Goal: Information Seeking & Learning: Find specific fact

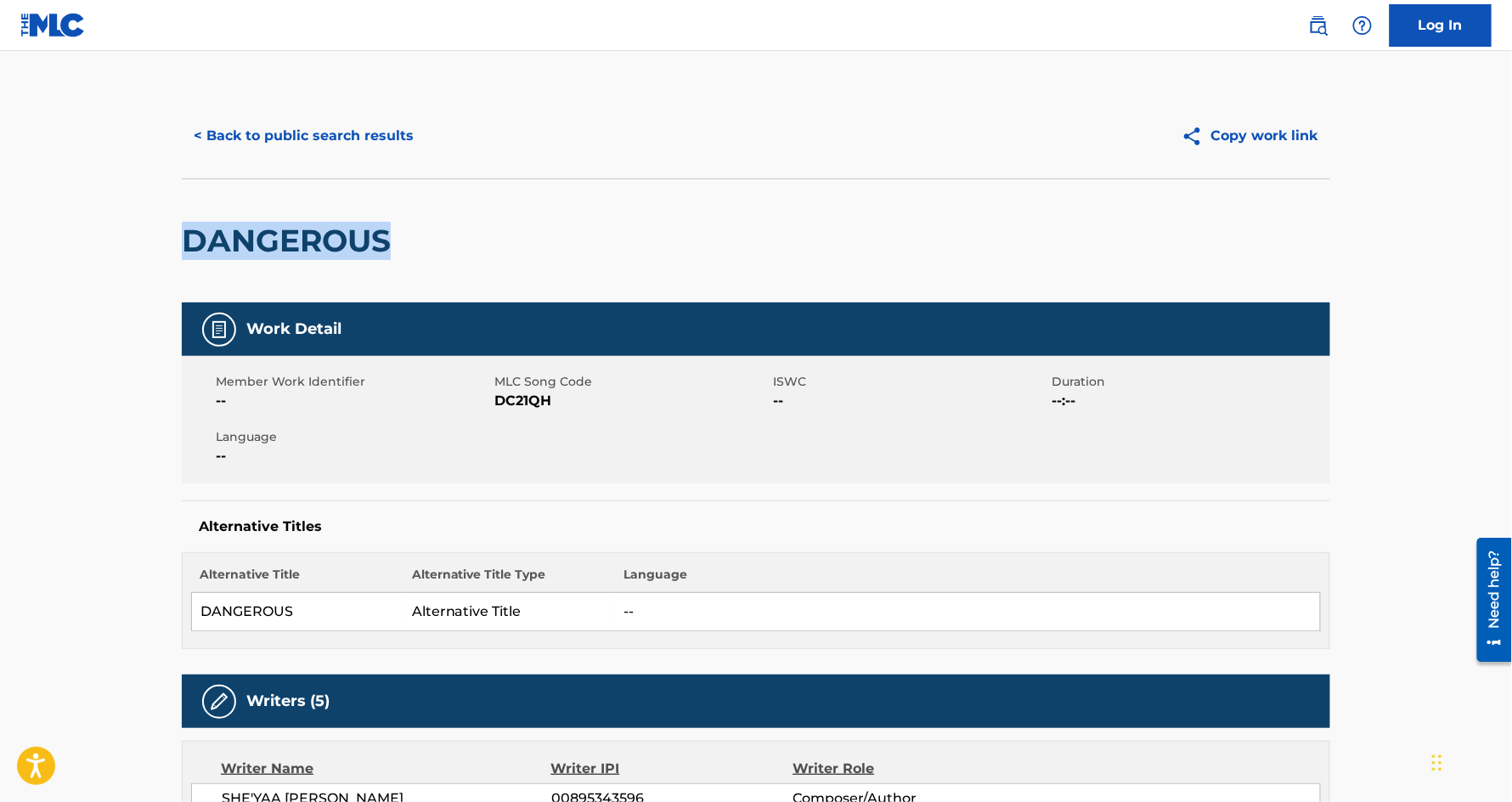
click at [332, 138] on button "< Back to public search results" at bounding box center [304, 136] width 244 height 42
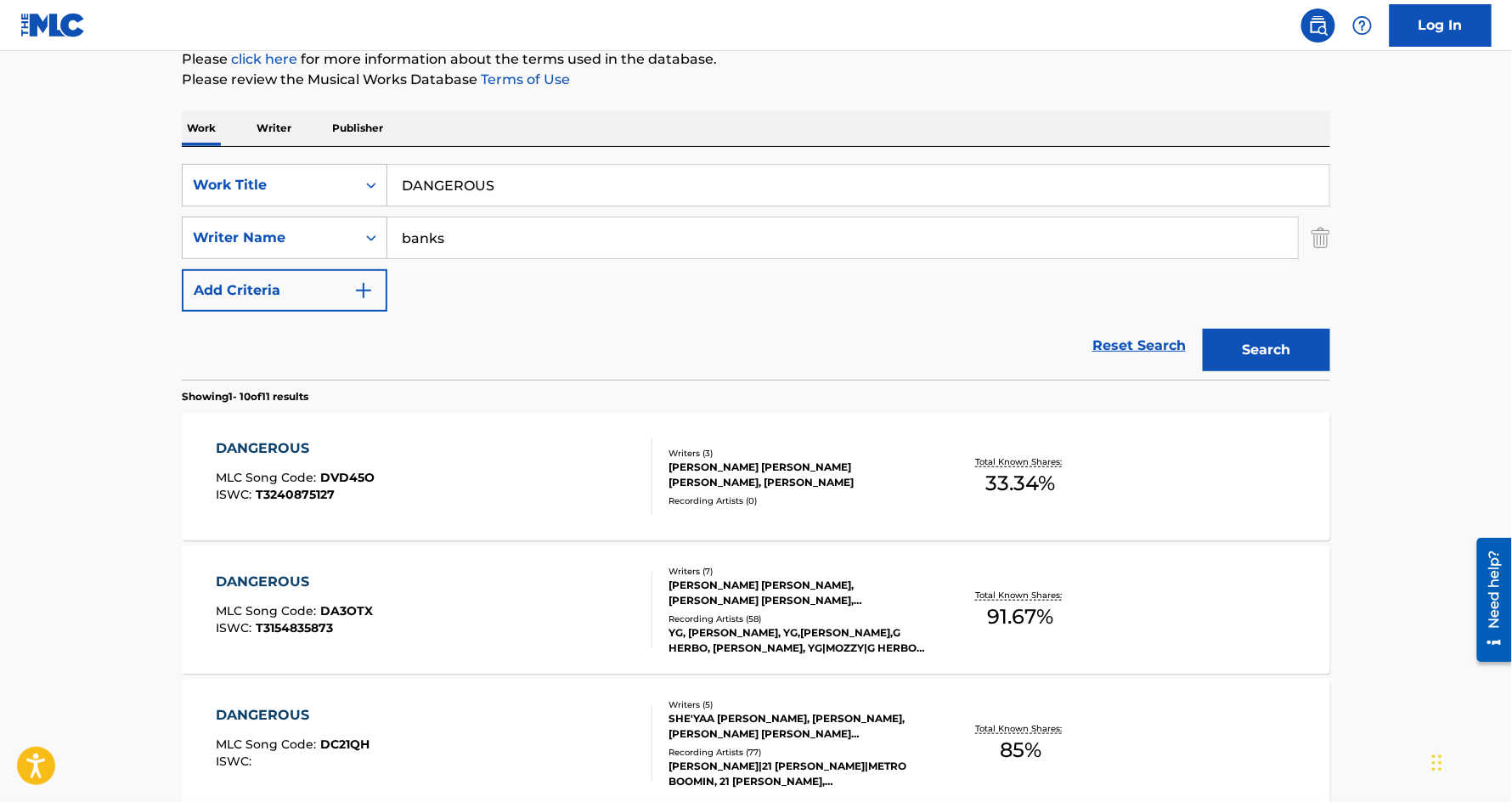
scroll to position [172, 0]
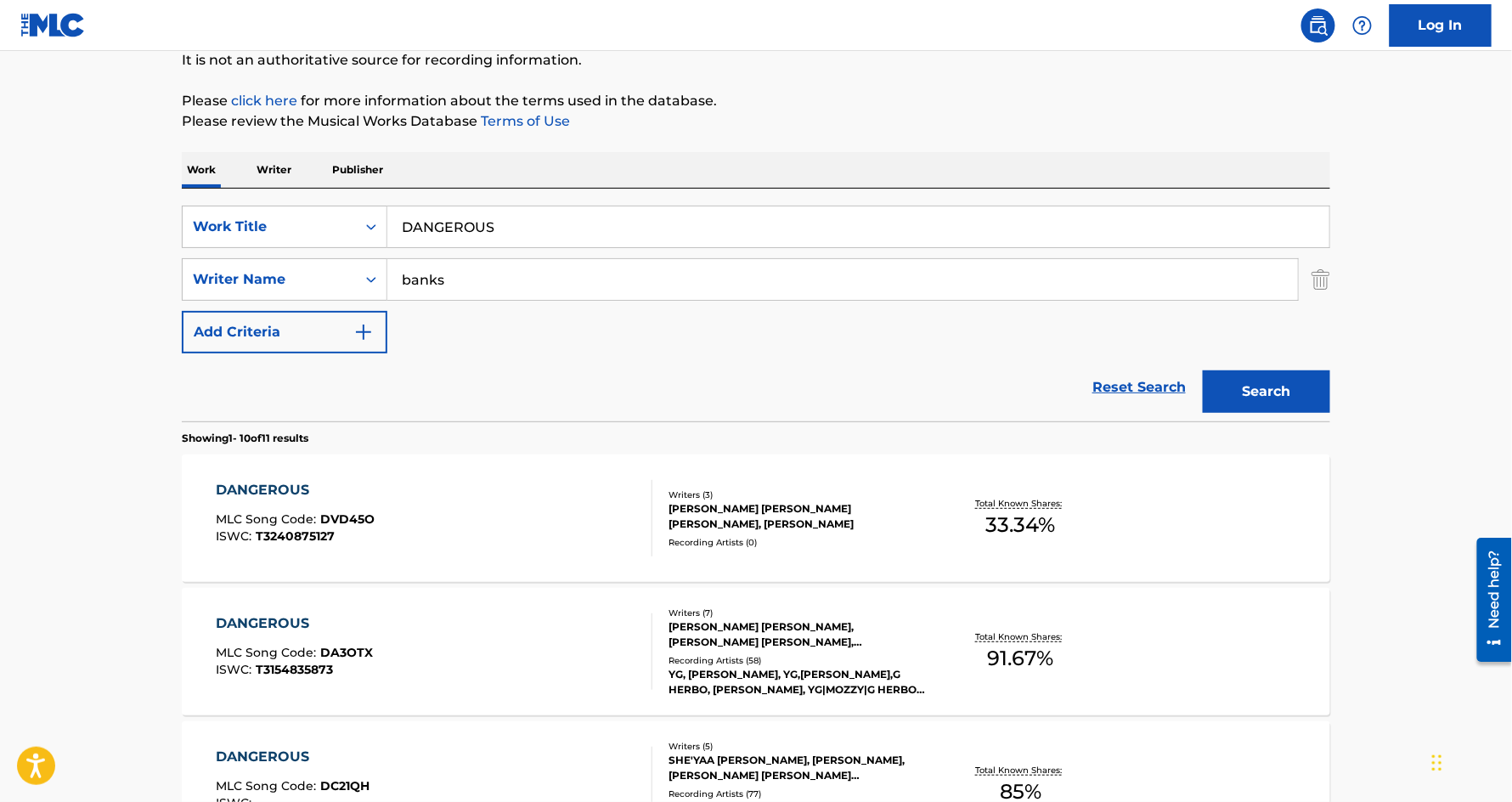
click at [455, 222] on input "DANGEROUS" at bounding box center [857, 226] width 942 height 40
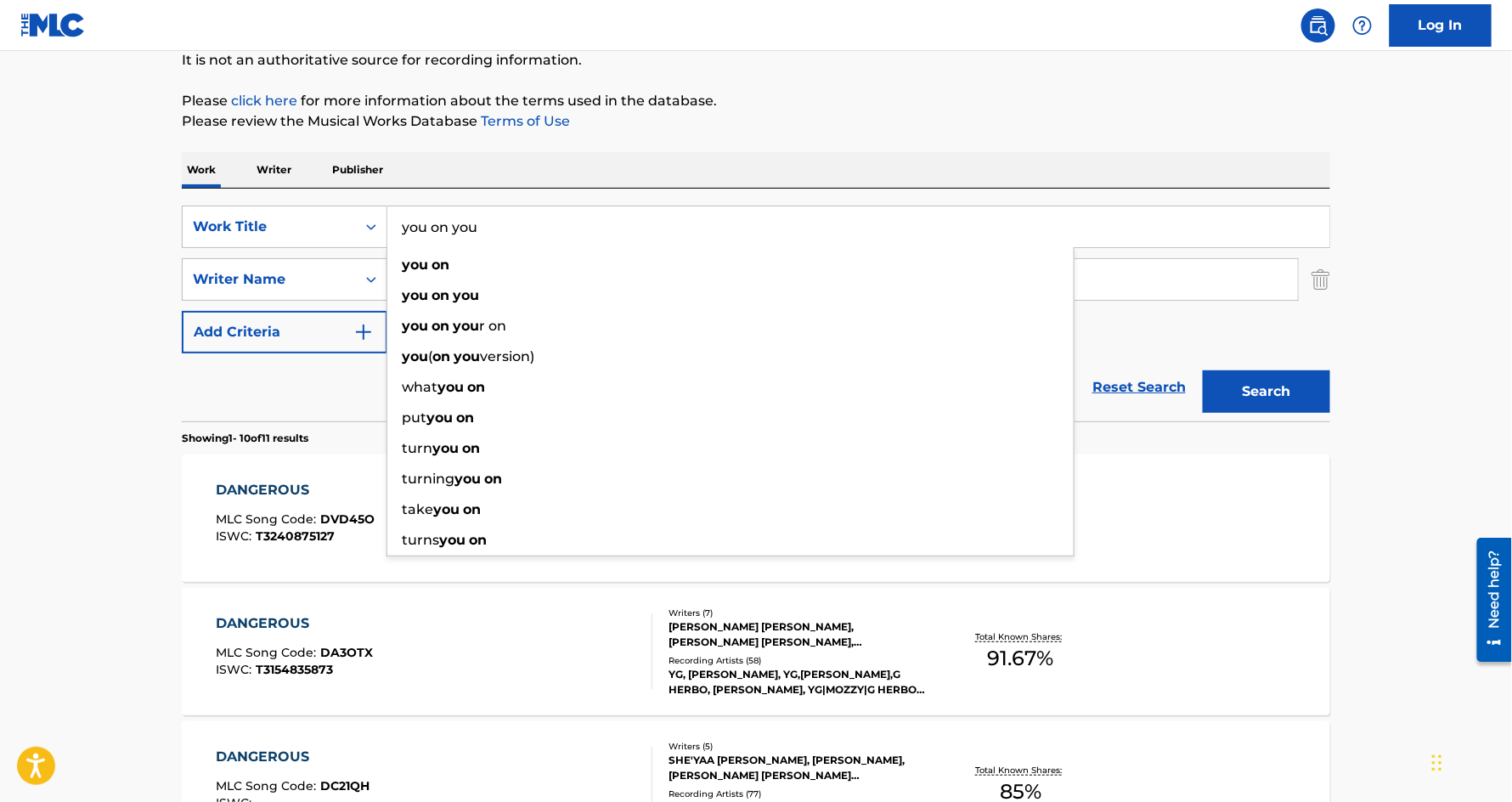
type input "you on you"
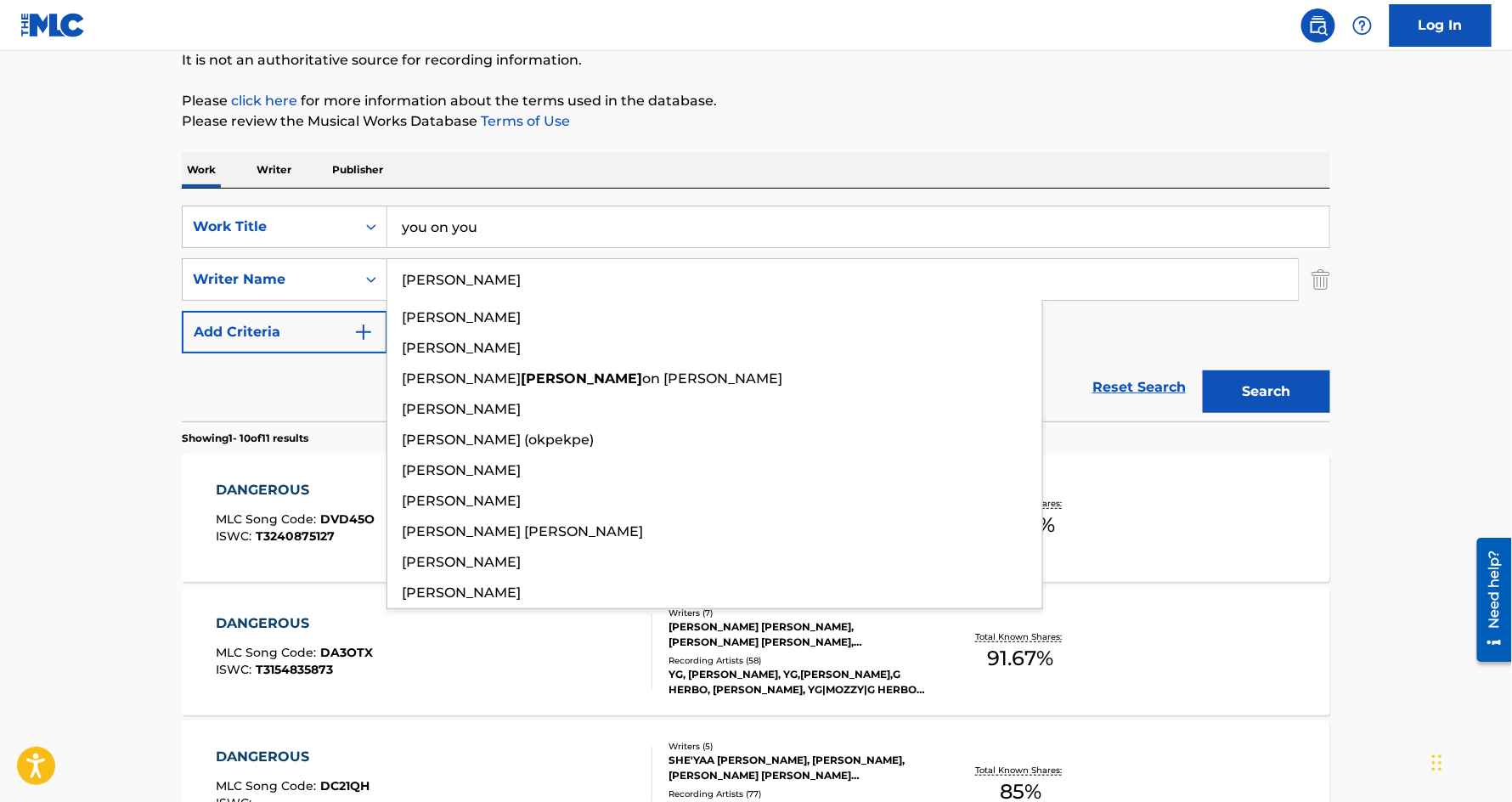
type input "[PERSON_NAME]"
click at [1202, 370] on button "Search" at bounding box center [1265, 391] width 127 height 42
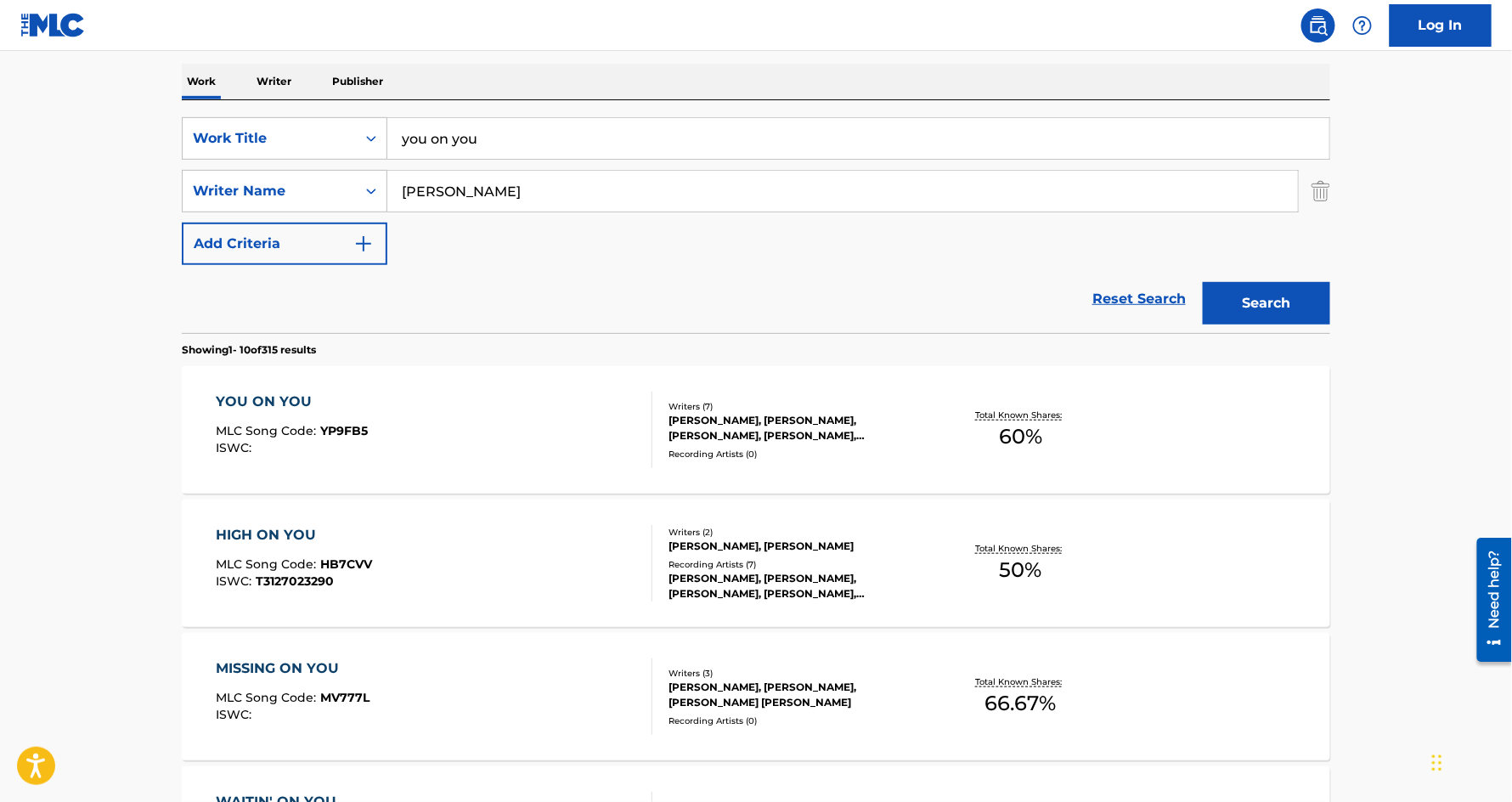
scroll to position [336, 0]
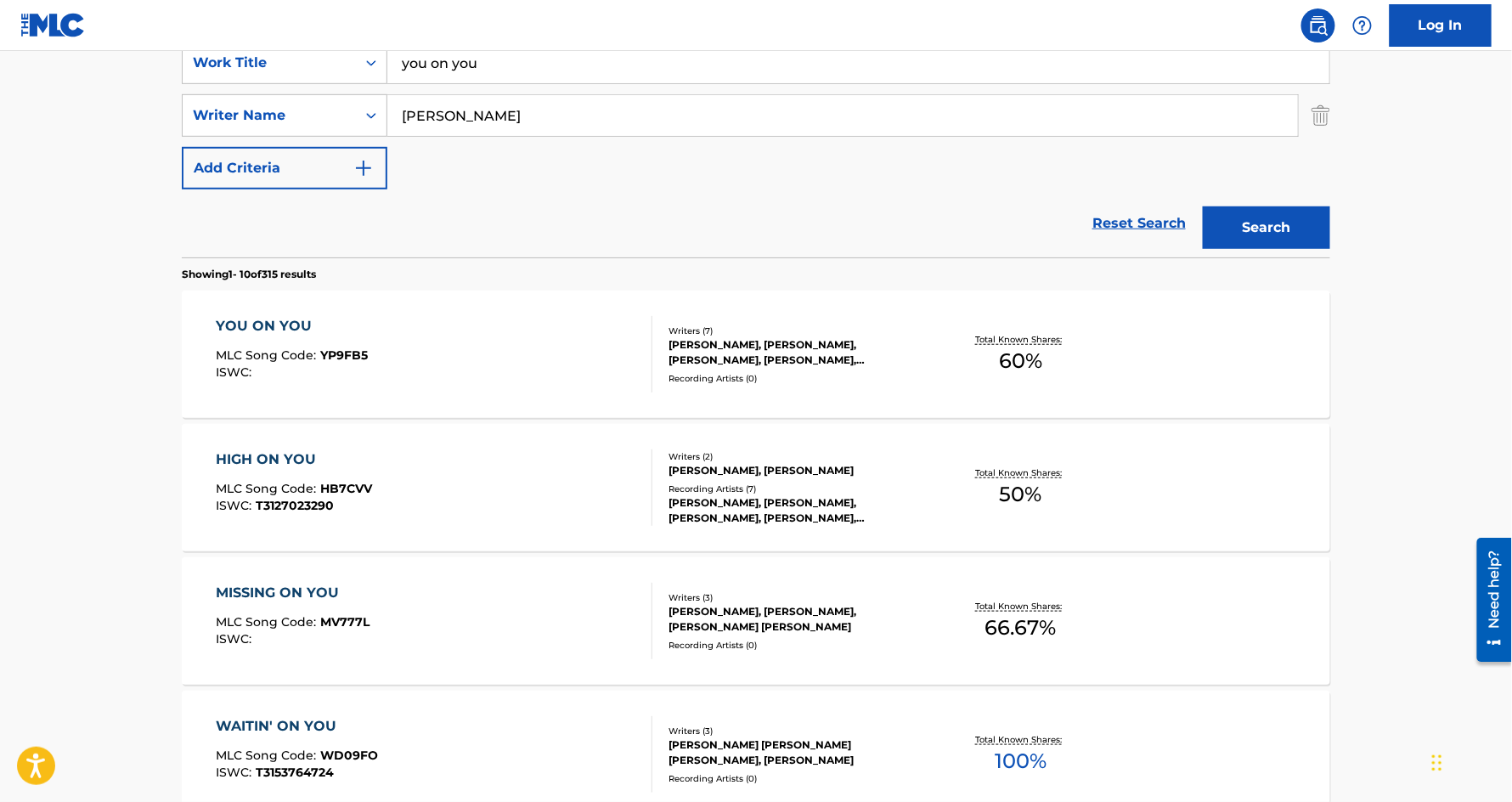
click at [242, 319] on div "YOU ON YOU" at bounding box center [292, 326] width 152 height 20
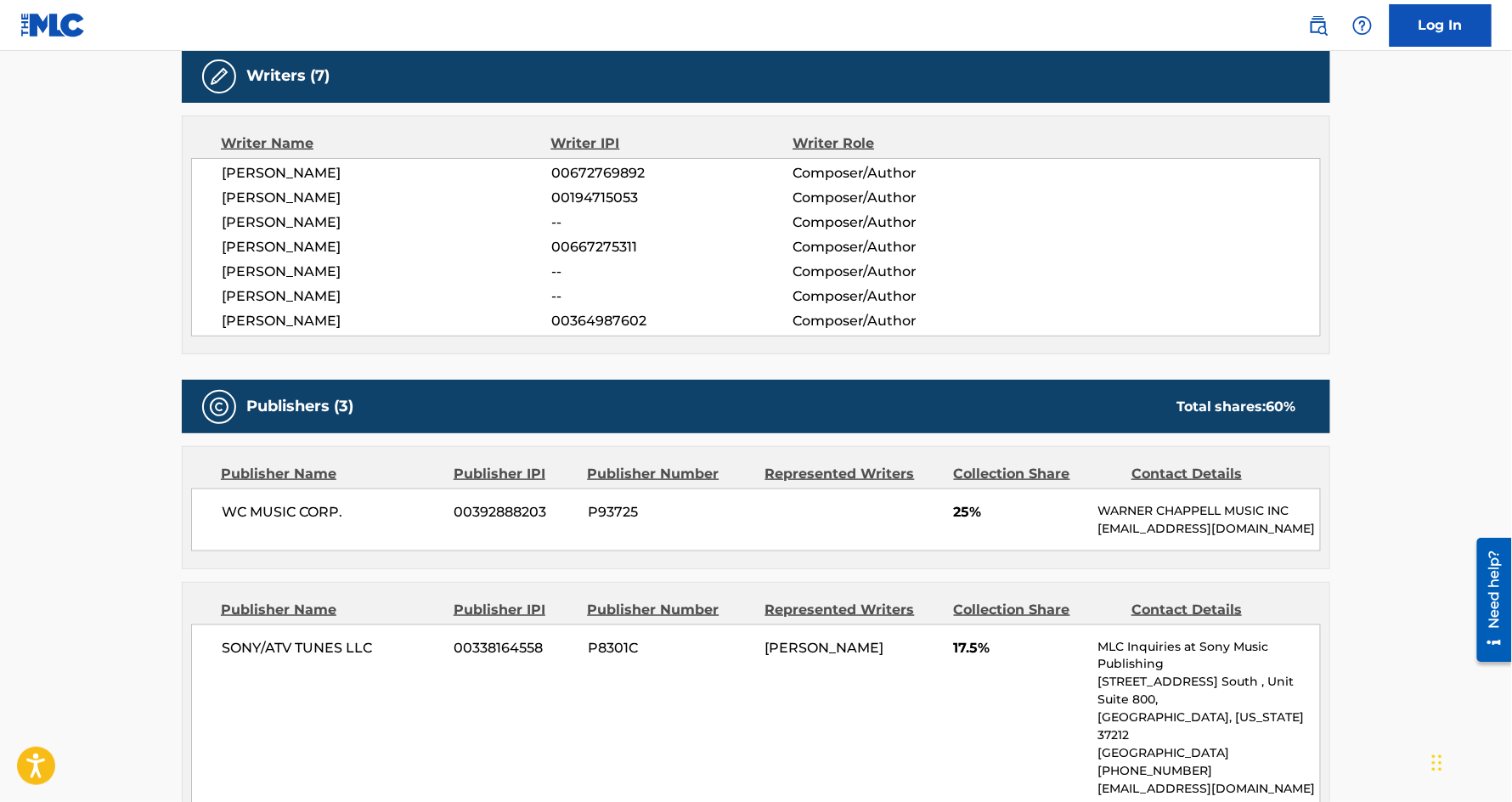
scroll to position [543, 0]
